Goal: Obtain resource: Obtain resource

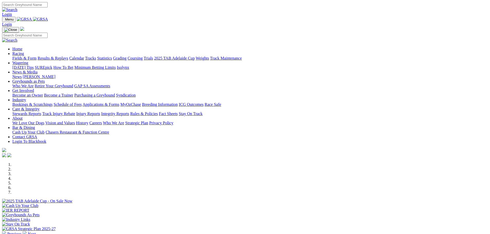
click at [36, 56] on link "Fields & Form" at bounding box center [24, 58] width 24 height 4
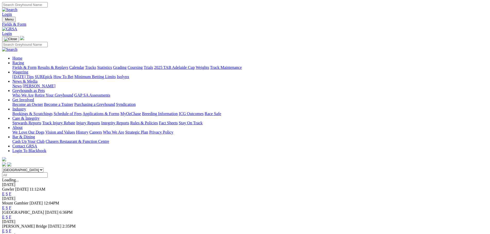
click at [43, 168] on select "South Australia New South Wales Northern Territory Queensland Tasmania Victoria…" at bounding box center [22, 170] width 41 height 5
select select "WA"
click at [43, 168] on select "South Australia New South Wales Northern Territory Queensland Tasmania Victoria…" at bounding box center [22, 170] width 41 height 5
click at [11, 192] on link "F" at bounding box center [10, 194] width 2 height 4
